Goal: Task Accomplishment & Management: Use online tool/utility

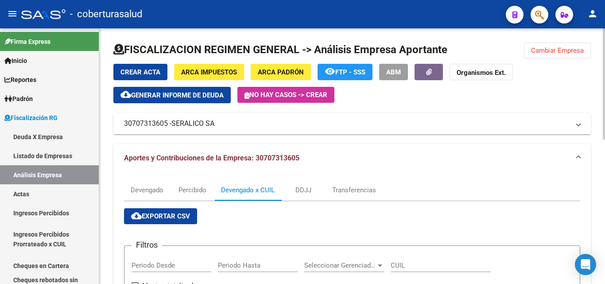
click at [552, 57] on button "Cambiar Empresa" at bounding box center [557, 51] width 67 height 16
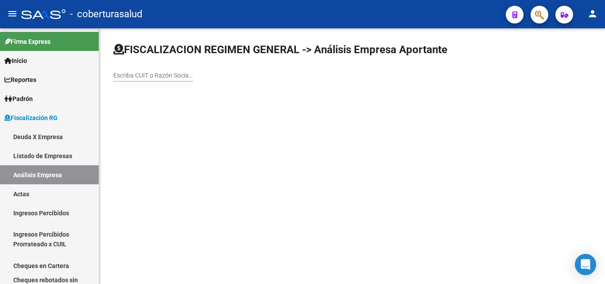
click at [177, 74] on input "Escriba CUIT o Razón Social para buscar" at bounding box center [153, 76] width 80 height 8
paste input "30551259745"
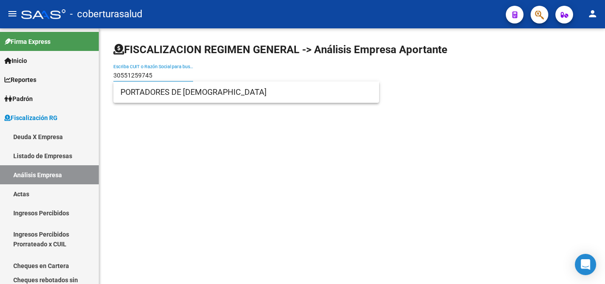
type input "30551259745"
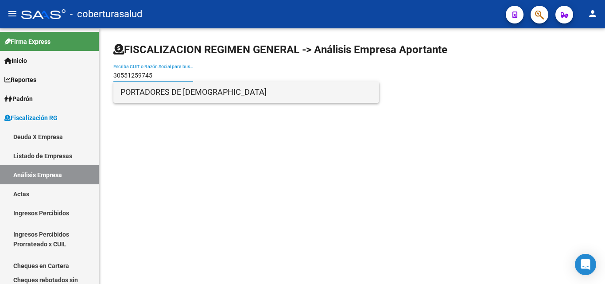
click at [137, 98] on span "PORTADORES DE [DEMOGRAPHIC_DATA]" at bounding box center [246, 92] width 252 height 21
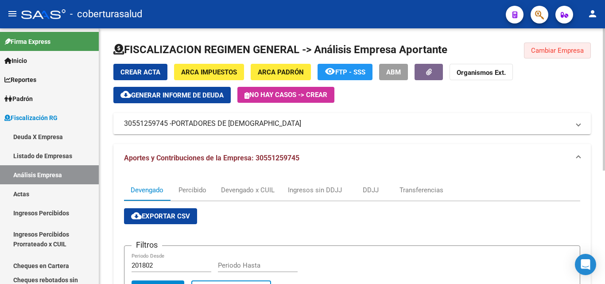
drag, startPoint x: 555, startPoint y: 51, endPoint x: 440, endPoint y: 67, distance: 116.3
click at [555, 50] on span "Cambiar Empresa" at bounding box center [557, 51] width 53 height 8
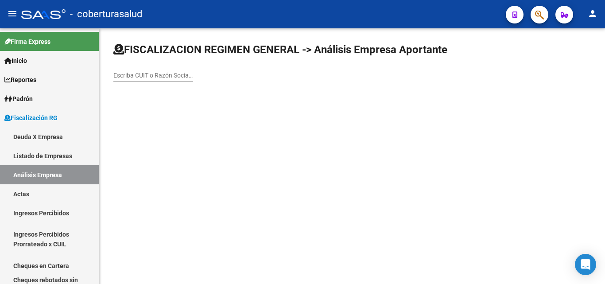
click at [155, 70] on div "Escriba CUIT o Razón Social para buscar" at bounding box center [153, 73] width 80 height 18
click at [155, 71] on div "Escriba CUIT o Razón Social para buscar" at bounding box center [153, 73] width 80 height 18
paste input "30714036633"
type input "30714036633"
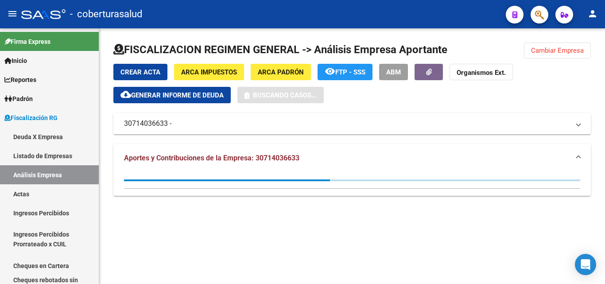
click at [163, 96] on span "Generar informe de deuda" at bounding box center [177, 95] width 93 height 8
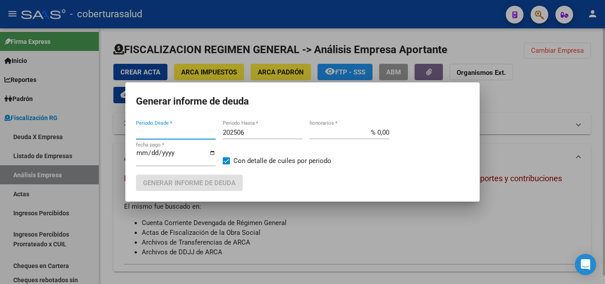
type input "201802"
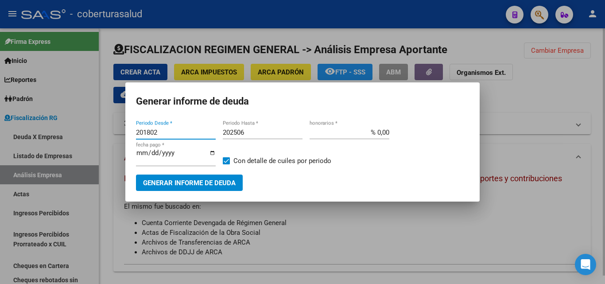
click at [163, 96] on h1 "Generar informe de deuda" at bounding box center [302, 101] width 333 height 17
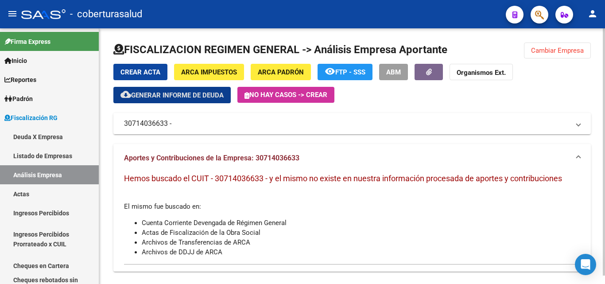
click at [531, 54] on button "Cambiar Empresa" at bounding box center [557, 51] width 67 height 16
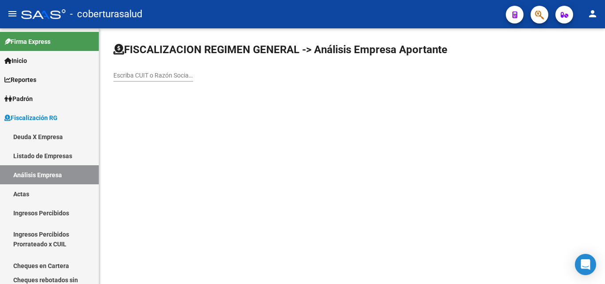
click at [185, 73] on input "Escriba CUIT o Razón Social para buscar" at bounding box center [153, 76] width 80 height 8
paste input "33718164309"
type input "33718164309"
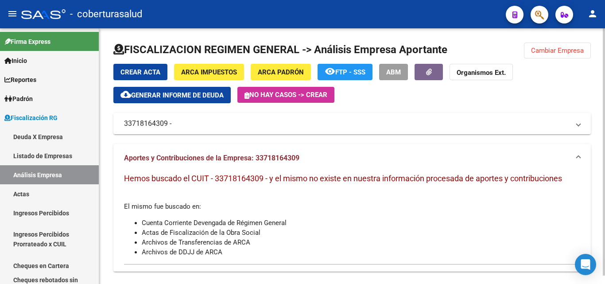
click at [530, 52] on button "Cambiar Empresa" at bounding box center [557, 51] width 67 height 16
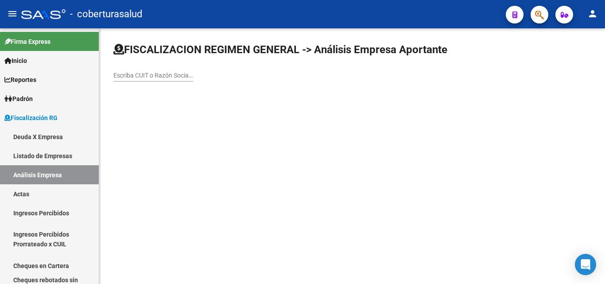
click at [172, 77] on input "Escriba CUIT o Razón Social para buscar" at bounding box center [153, 76] width 80 height 8
paste input "30716837870"
type input "30716837870"
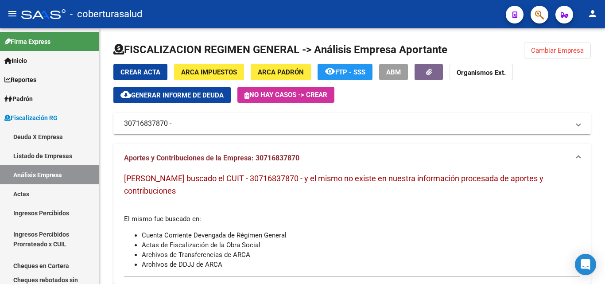
click at [537, 56] on button "Cambiar Empresa" at bounding box center [557, 51] width 67 height 16
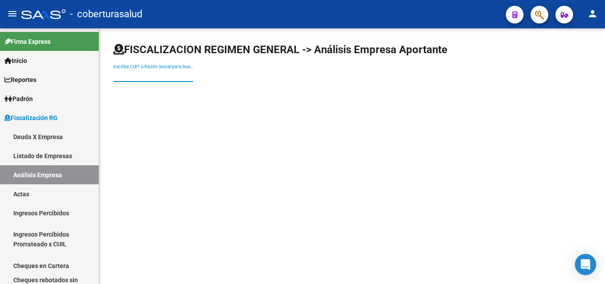
click at [152, 75] on input "Escriba CUIT o Razón Social para buscar" at bounding box center [153, 76] width 80 height 8
paste input "30716837870"
type input "30716837870"
